Goal: Find contact information: Find contact information

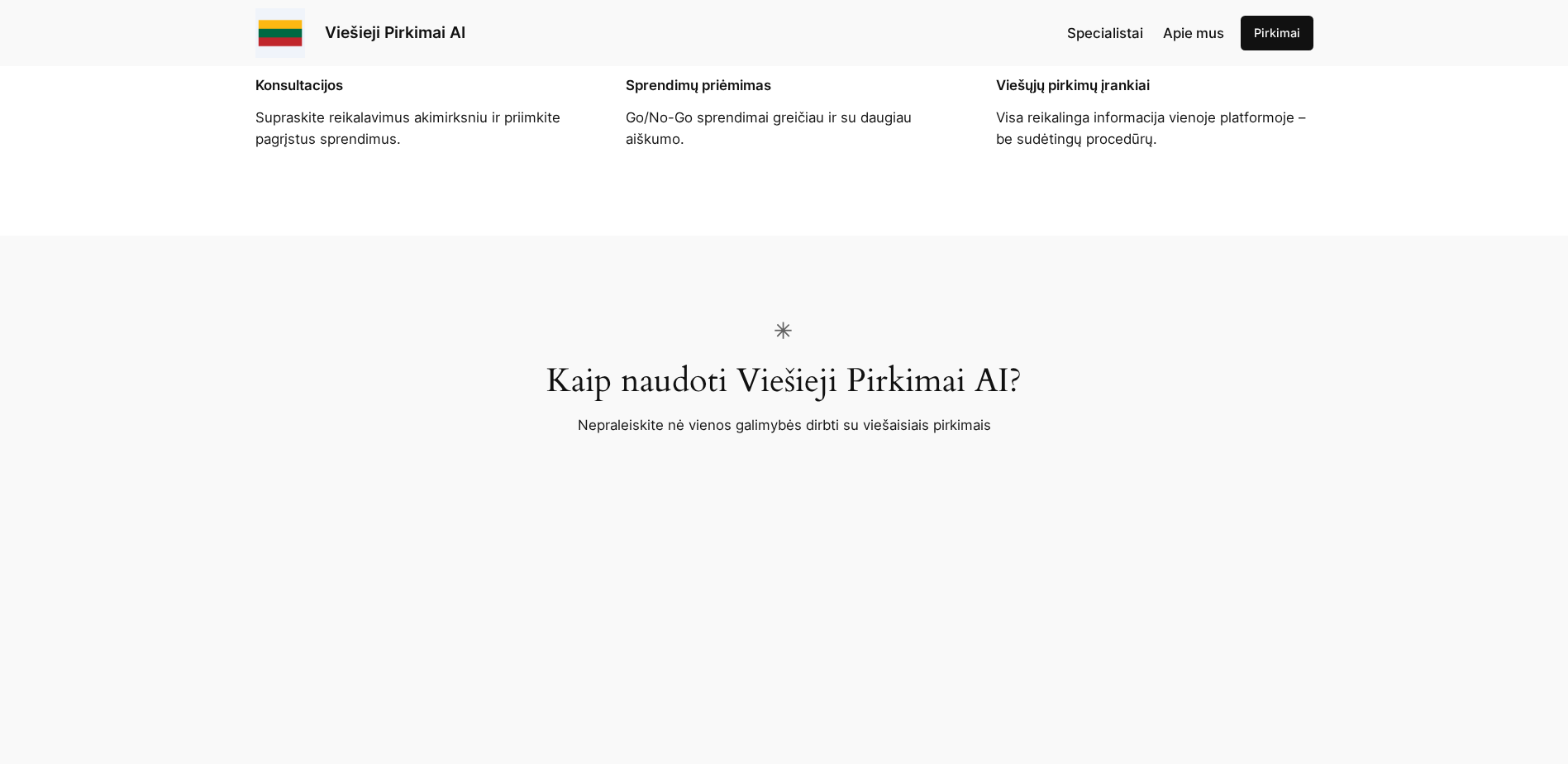
scroll to position [1819, 0]
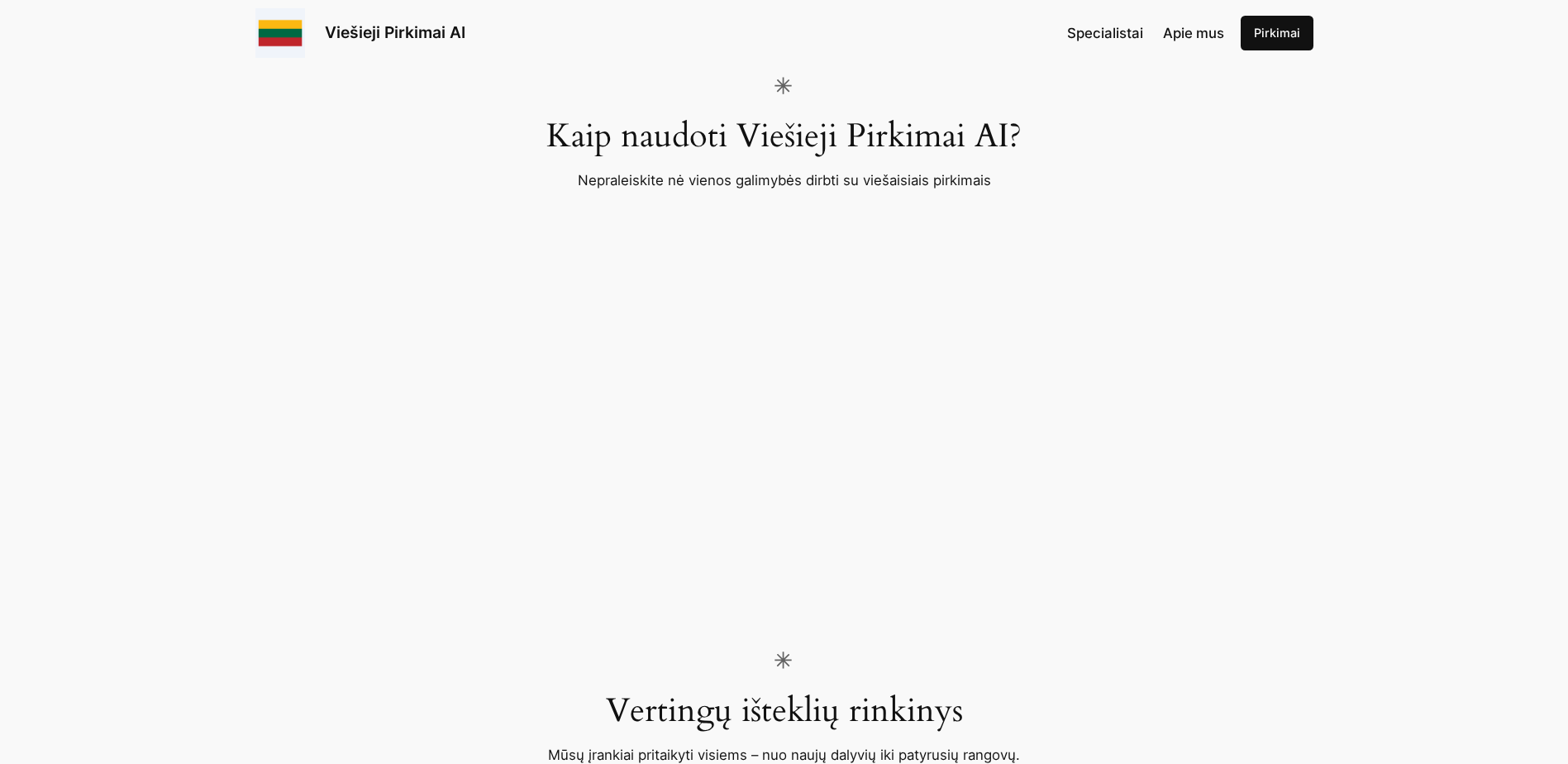
click at [1183, 17] on div "Specialistai Apie mus Pirkimai" at bounding box center [1189, 33] width 245 height 35
click at [1193, 36] on span "Apie mus" at bounding box center [1193, 32] width 61 height 17
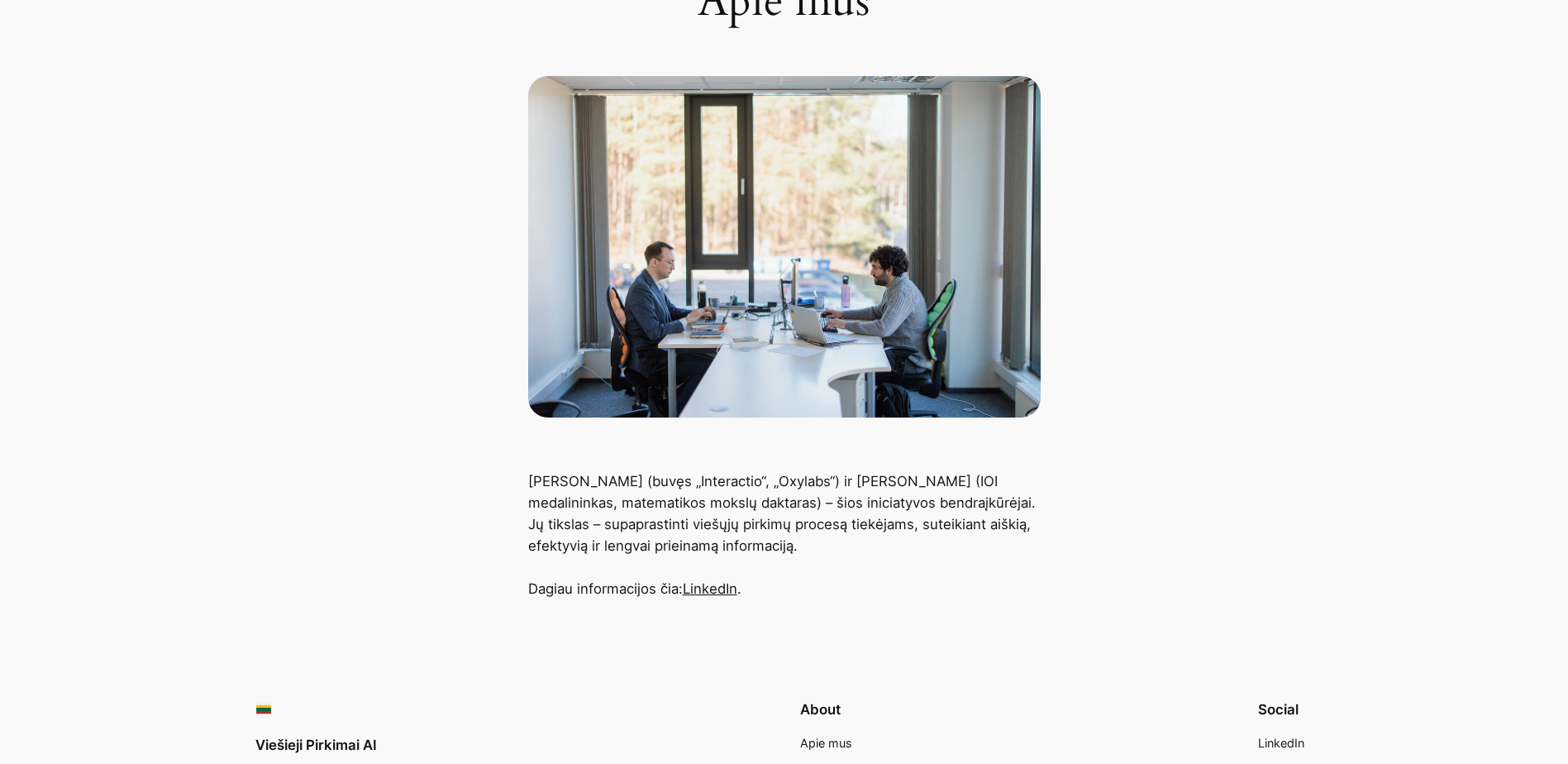
scroll to position [560, 0]
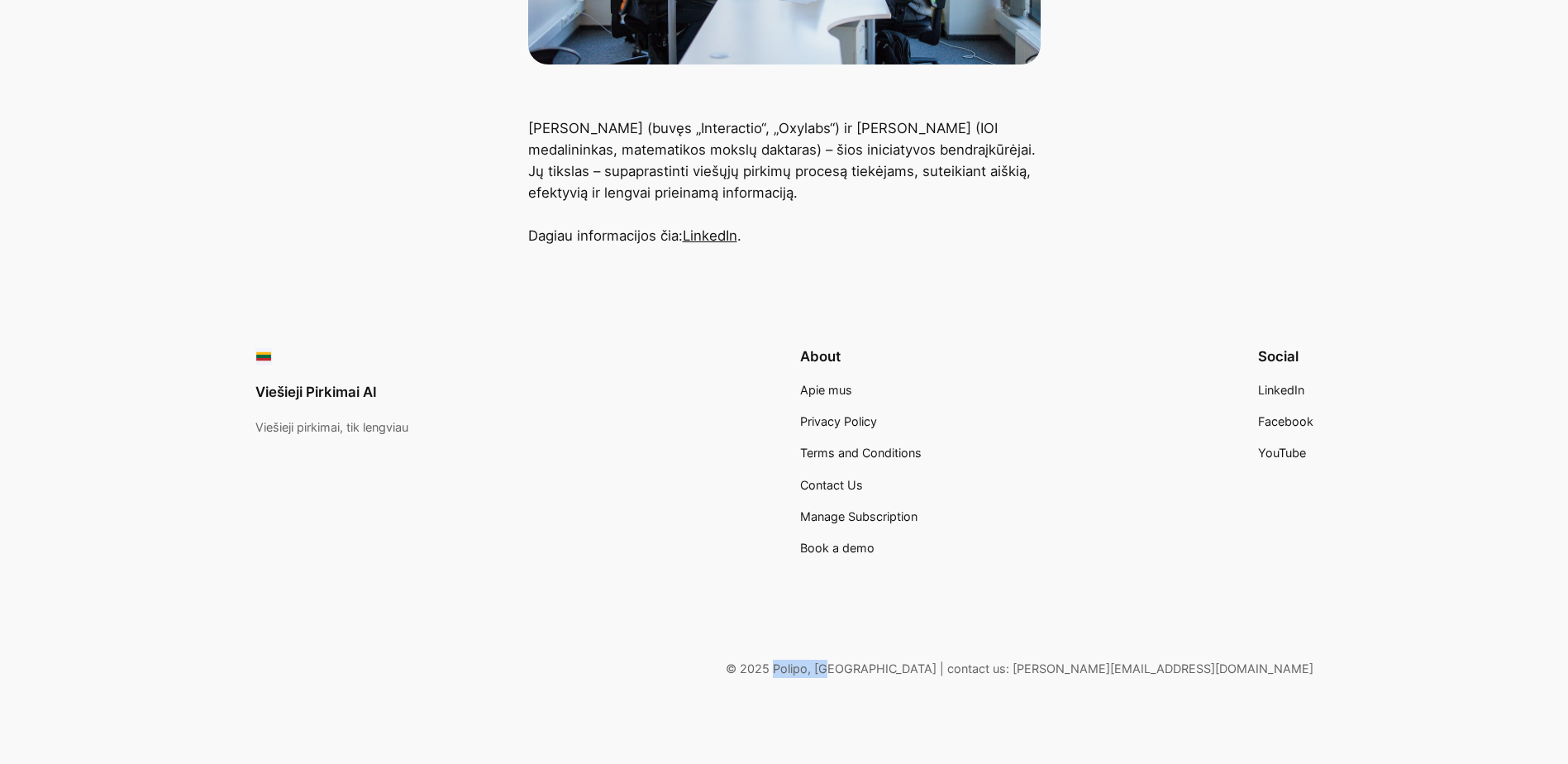
drag, startPoint x: 1073, startPoint y: 669, endPoint x: 1131, endPoint y: 668, distance: 58.0
click at [1131, 668] on p "© 2025 Polipo, [GEOGRAPHIC_DATA] | contact us: [PERSON_NAME][EMAIL_ADDRESS][DOM…" at bounding box center [785, 669] width 1058 height 18
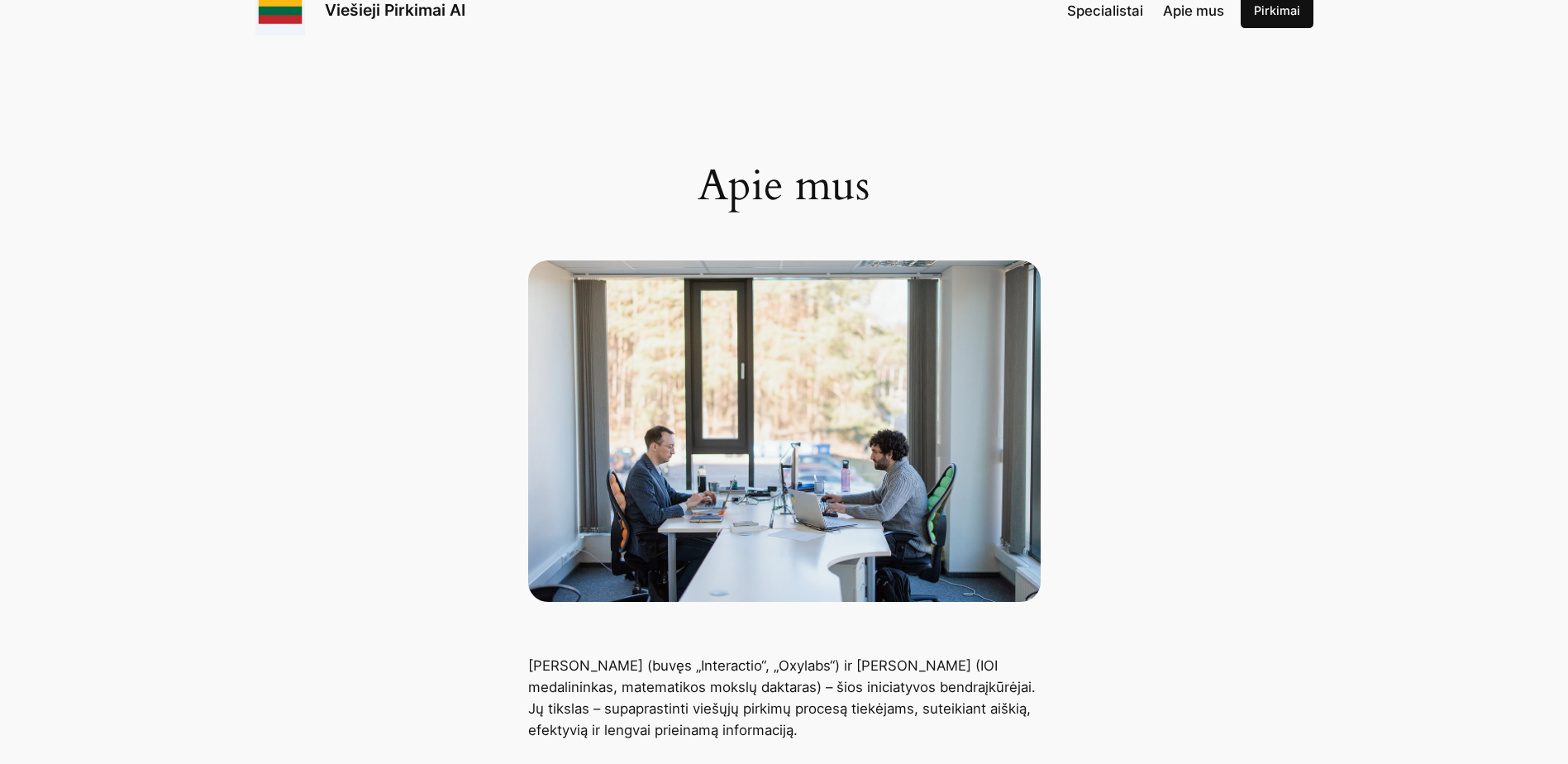
scroll to position [0, 0]
